Goal: Transaction & Acquisition: Book appointment/travel/reservation

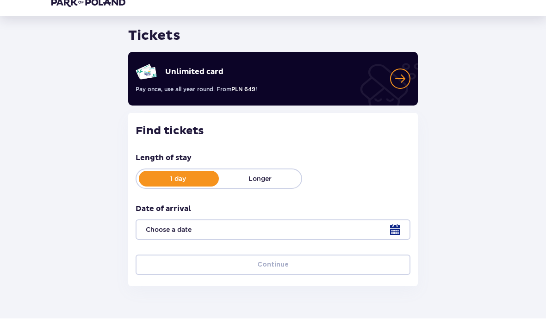
scroll to position [26, 0]
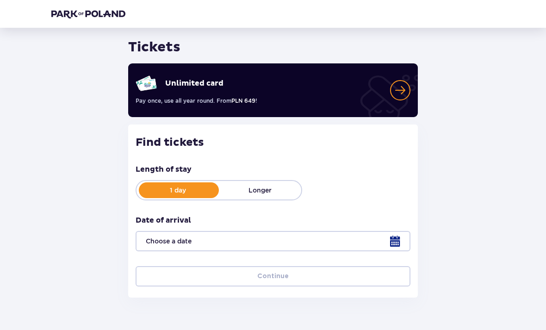
click at [393, 241] on div at bounding box center [273, 241] width 275 height 20
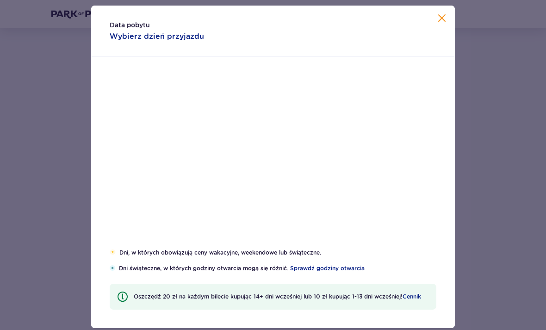
scroll to position [26, 0]
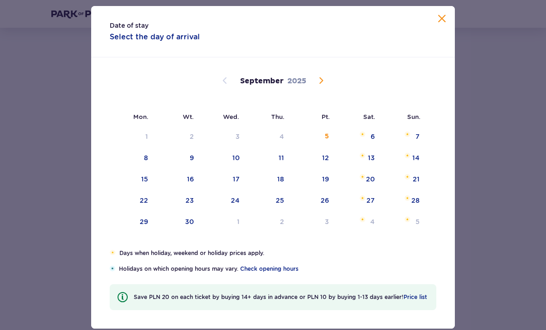
click at [373, 162] on div "13" at bounding box center [371, 157] width 7 height 9
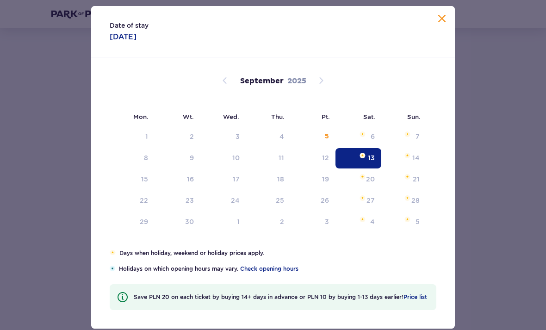
type input "13.09.25"
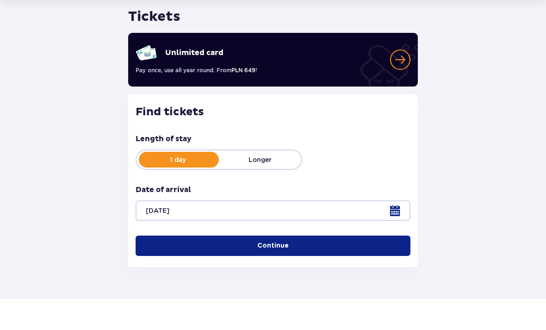
click at [339, 267] on button "Continue" at bounding box center [273, 277] width 275 height 20
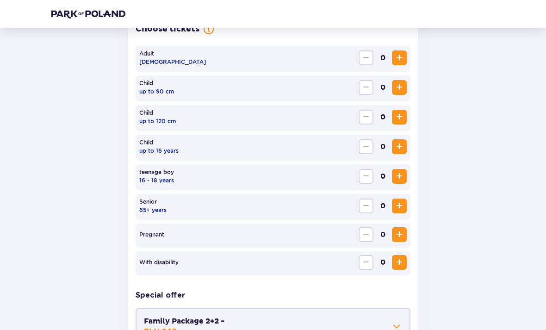
scroll to position [285, 0]
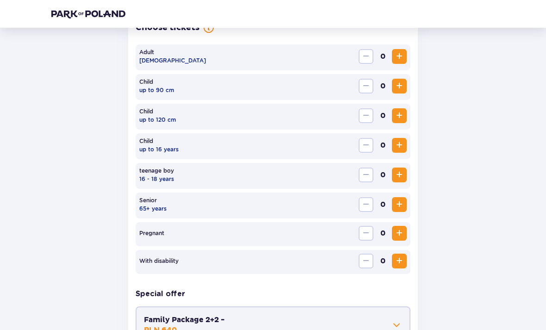
click at [404, 57] on span "Increase" at bounding box center [399, 56] width 11 height 11
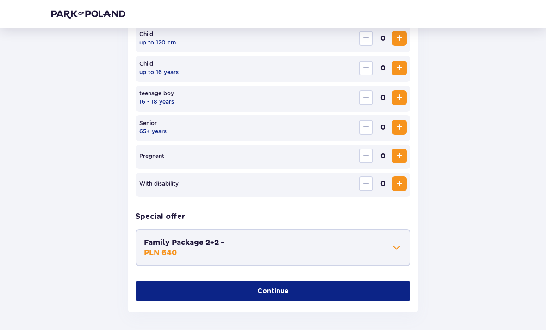
scroll to position [366, 0]
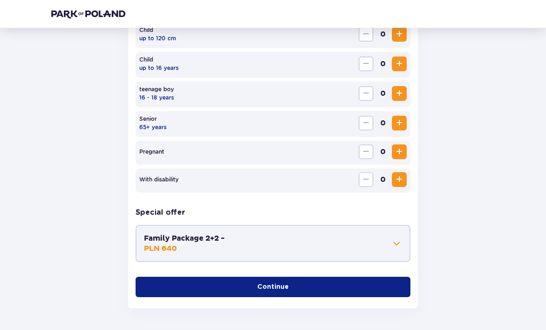
click at [340, 294] on button "Continue" at bounding box center [273, 287] width 275 height 20
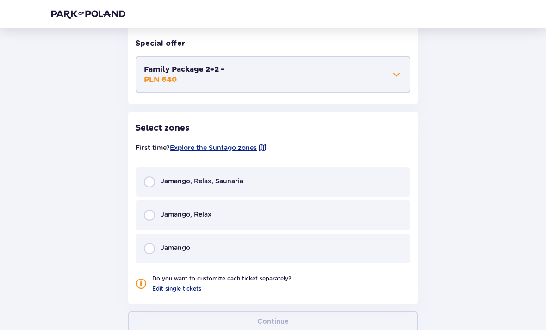
scroll to position [562, 0]
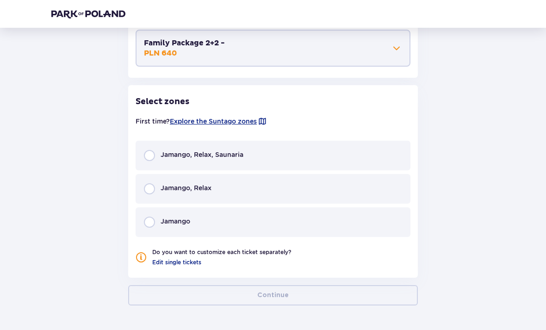
click at [156, 154] on div "Jamango, Relax, Saunaria" at bounding box center [193, 155] width 99 height 11
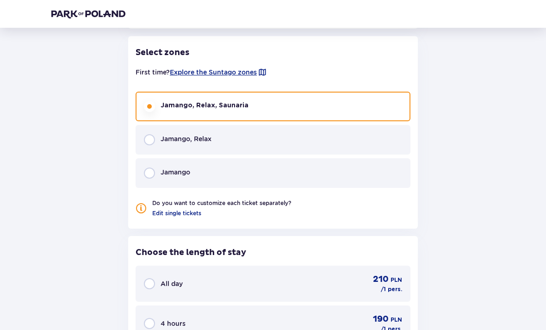
scroll to position [615, 0]
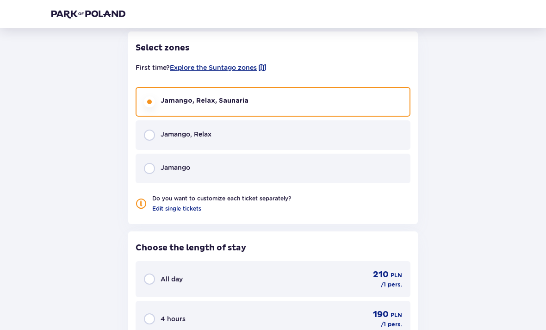
click at [145, 134] on input "radio" at bounding box center [149, 135] width 11 height 11
radio input "true"
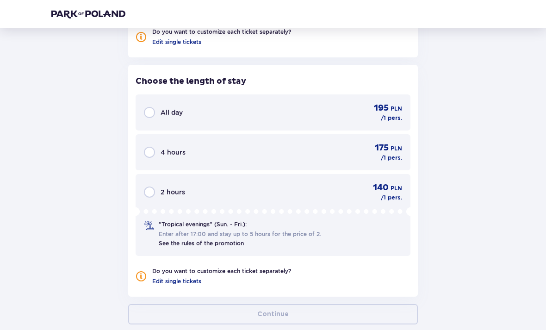
scroll to position [801, 0]
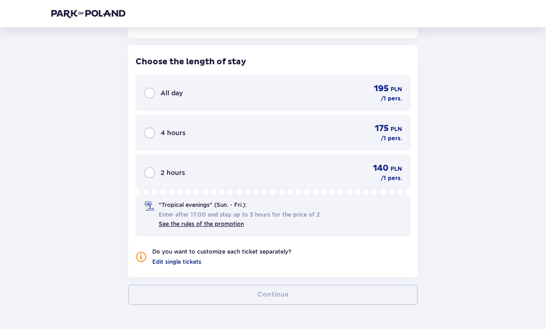
click at [152, 91] on input "radio" at bounding box center [149, 93] width 11 height 11
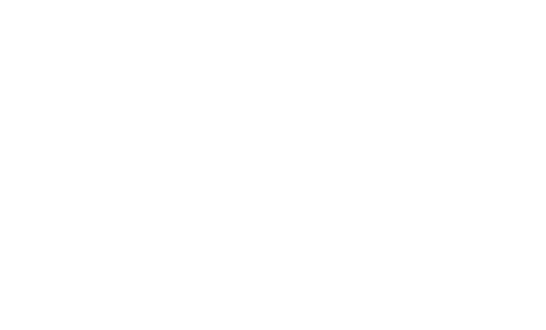
scroll to position [0, 0]
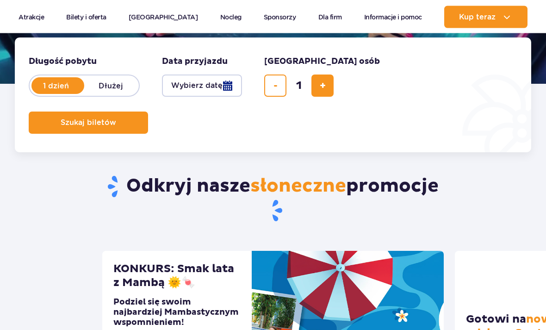
scroll to position [207, 0]
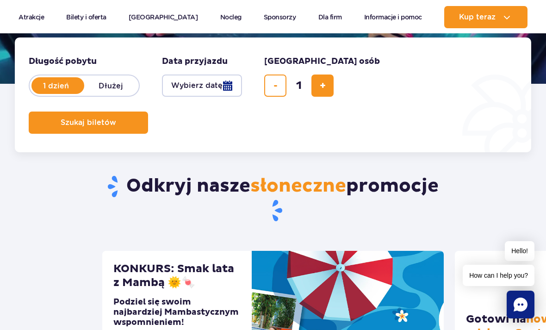
click at [75, 122] on span "Szukaj biletów" at bounding box center [89, 122] width 56 height 8
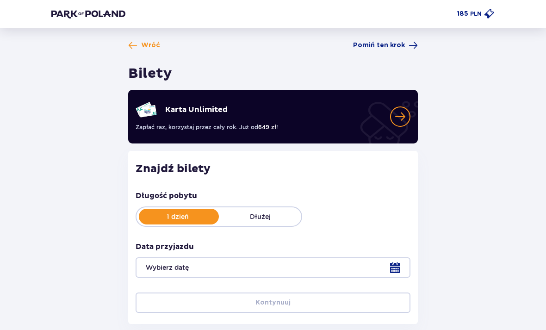
type input "[DATE]"
